Goal: Navigation & Orientation: Understand site structure

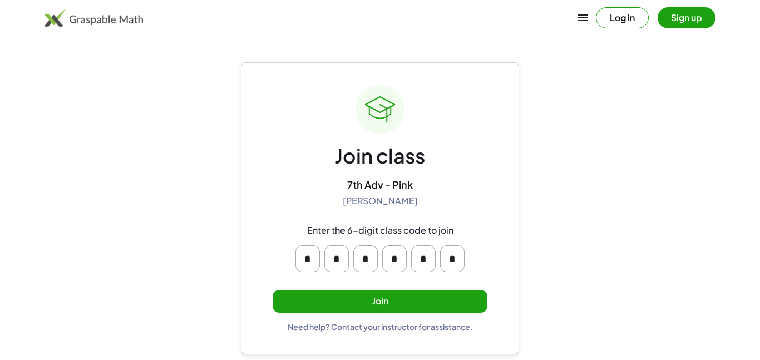
click at [309, 303] on button "Join" at bounding box center [380, 301] width 215 height 23
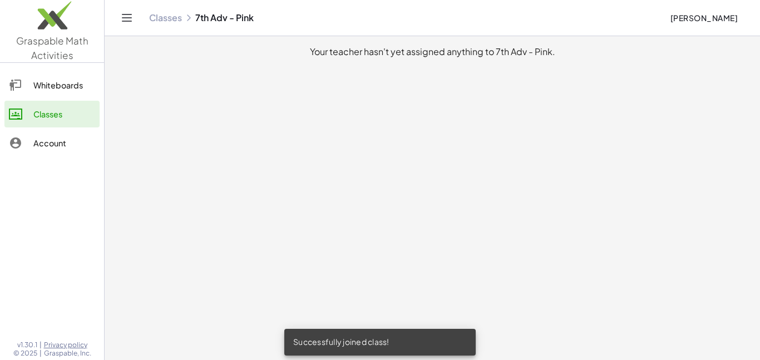
click at [48, 83] on div "Whiteboards" at bounding box center [64, 84] width 62 height 13
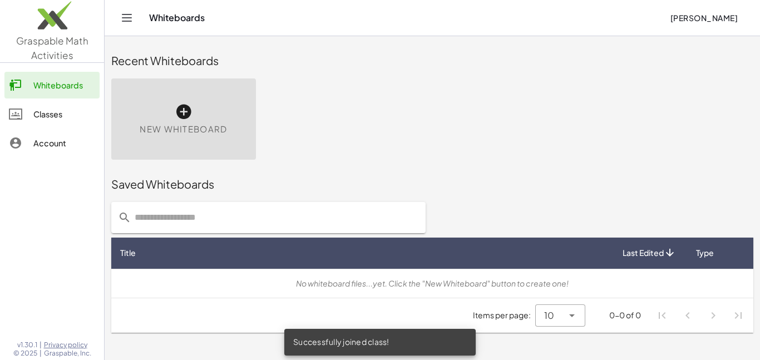
click at [50, 115] on div "Classes" at bounding box center [64, 113] width 62 height 13
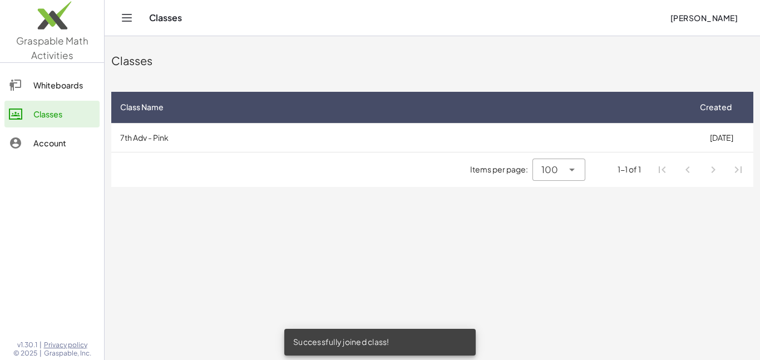
click at [47, 149] on div "Account" at bounding box center [64, 142] width 62 height 13
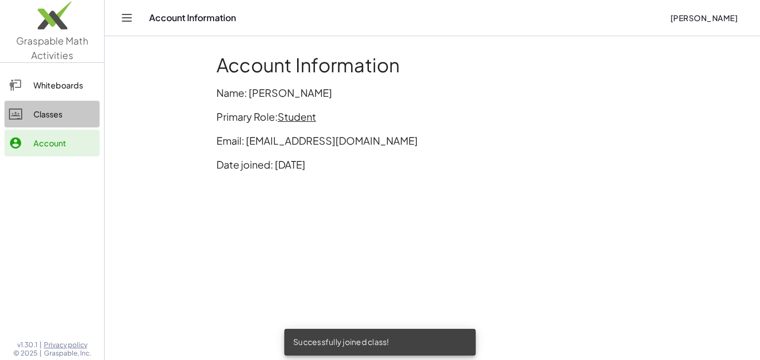
click at [45, 125] on link "Classes" at bounding box center [51, 114] width 95 height 27
